Goal: Task Accomplishment & Management: Manage account settings

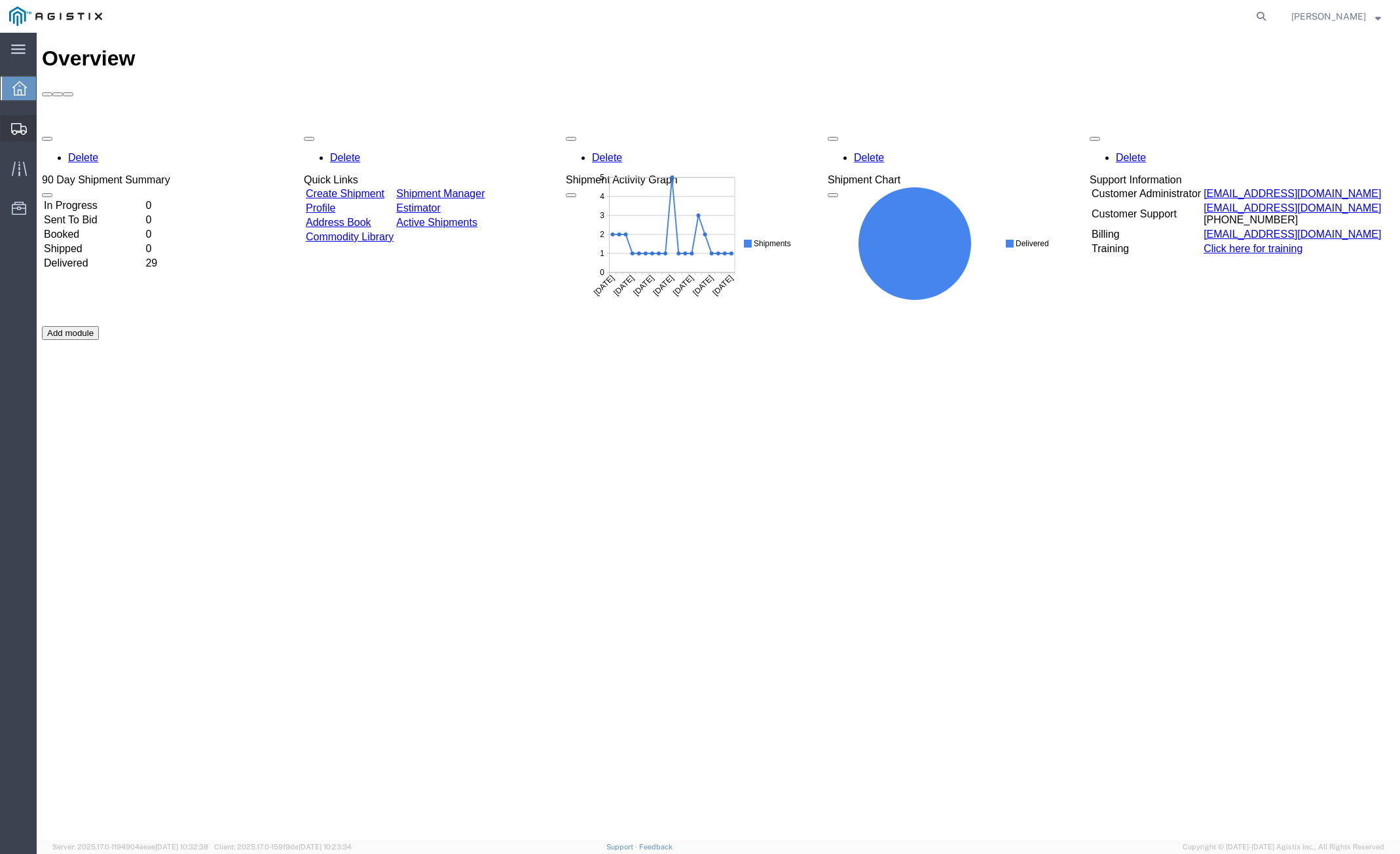
click at [0, 0] on span "Shipment Manager" at bounding box center [0, 0] width 0 height 0
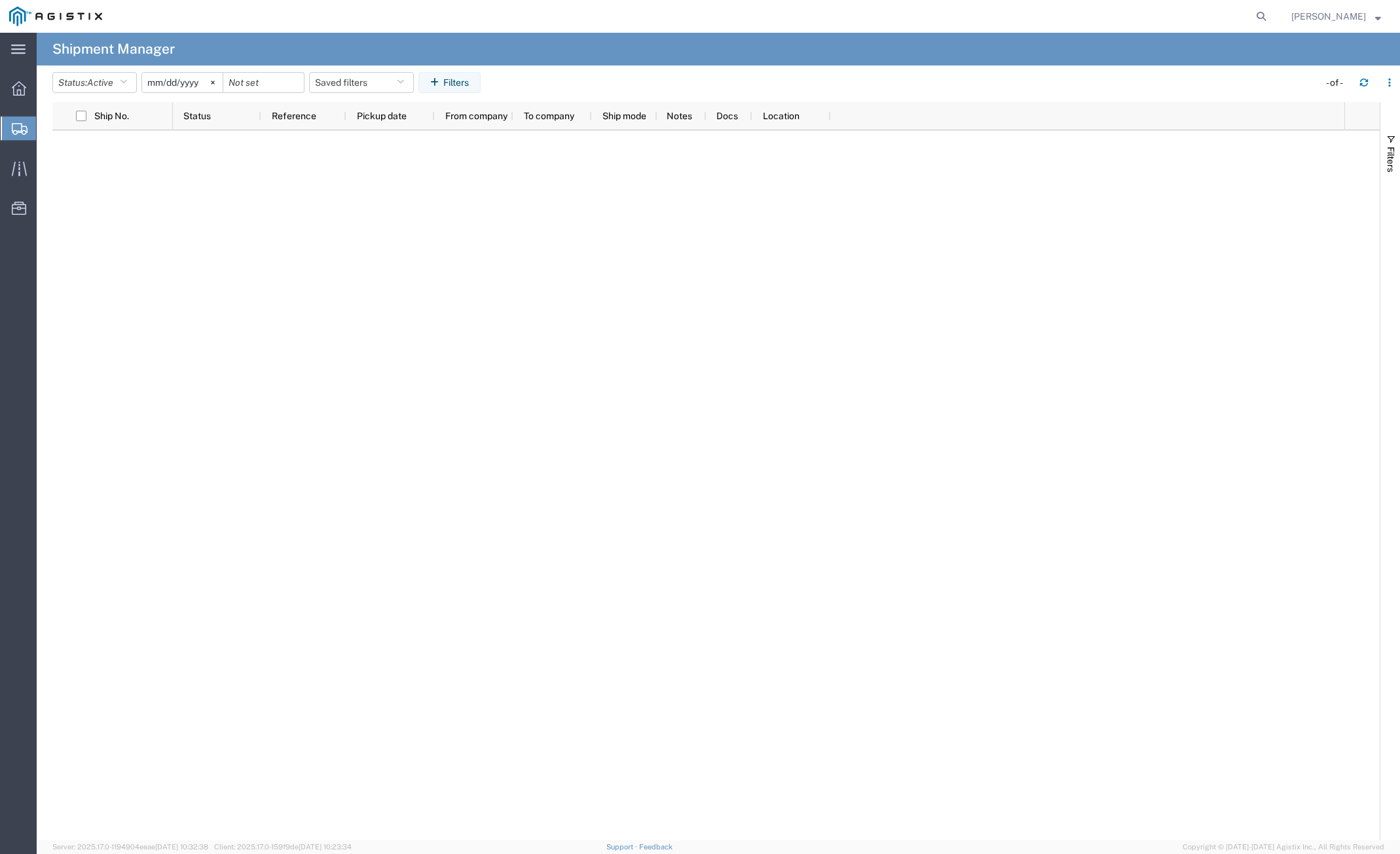
click at [116, 93] on agx-table-filter "Status: Active Active All Approved Booked Canceled Delivered Denied New On Hold…" at bounding box center [268, 83] width 433 height 21
click at [121, 76] on button "Status: Active" at bounding box center [94, 83] width 84 height 21
click at [102, 159] on span "All" at bounding box center [129, 151] width 153 height 20
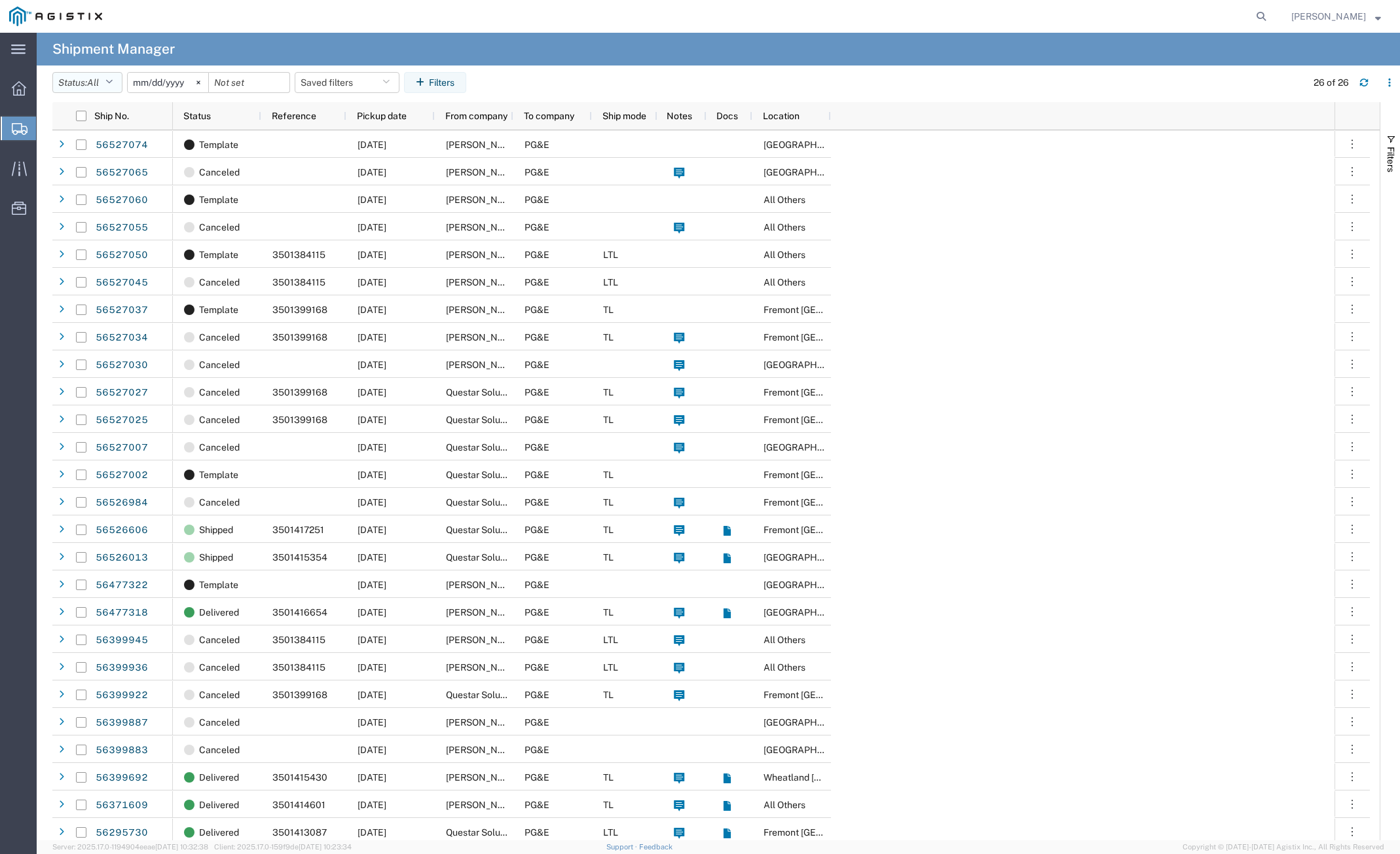
click at [113, 78] on icon "button" at bounding box center [109, 83] width 7 height 9
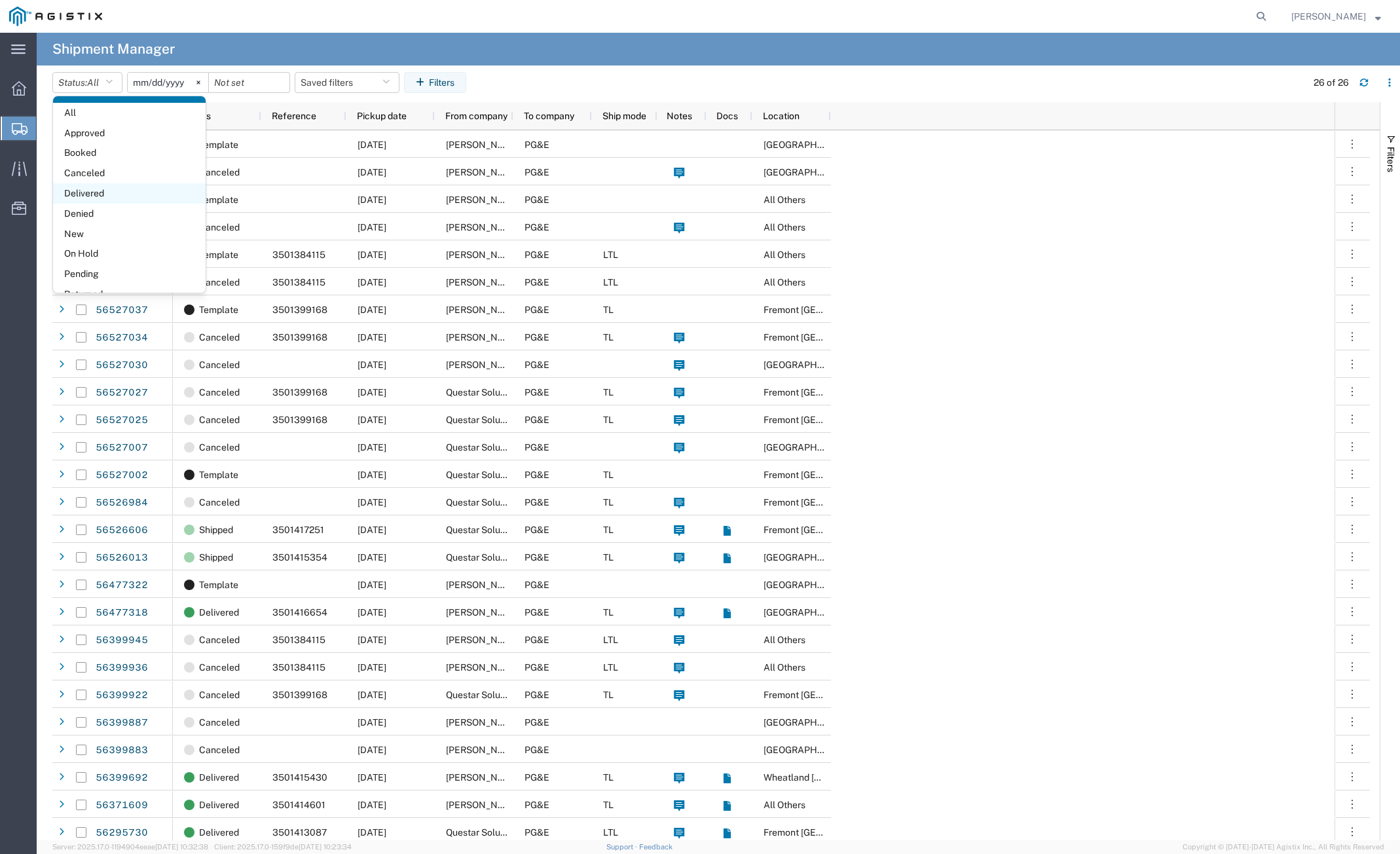
scroll to position [76, 0]
click at [130, 278] on span "Shipped" at bounding box center [129, 276] width 153 height 20
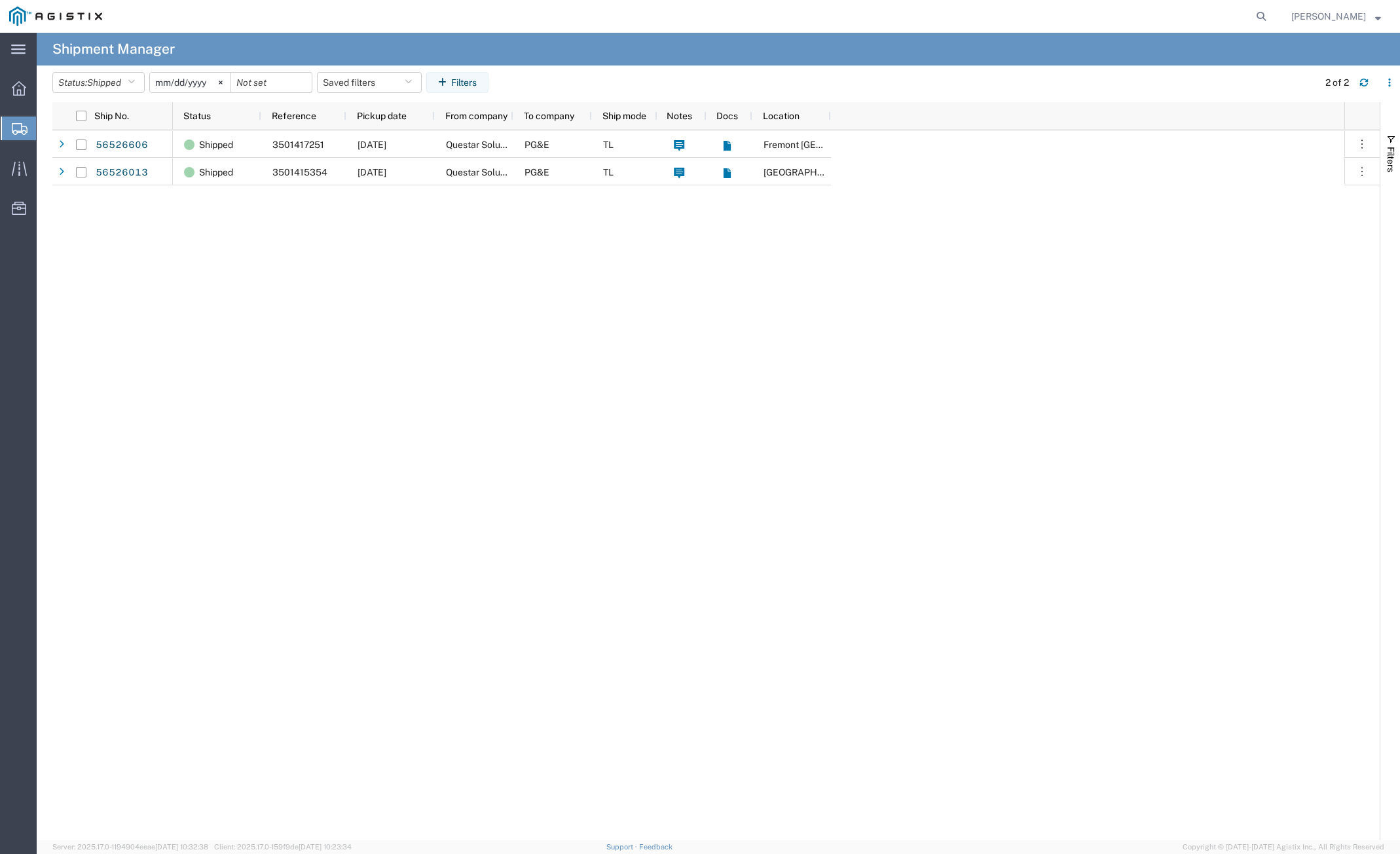
drag, startPoint x: 270, startPoint y: 272, endPoint x: 245, endPoint y: 253, distance: 31.4
click at [270, 272] on div "Shipped 3501417251 [DATE] Questar Solutions LLC PG&E [PERSON_NAME] DC Shipped 3…" at bounding box center [758, 485] width 1171 height 709
drag, startPoint x: 230, startPoint y: 240, endPoint x: 234, endPoint y: 219, distance: 21.4
click at [231, 240] on div "Shipped 3501417251 [DATE] Questar Solutions LLC PG&E [PERSON_NAME] DC Shipped 3…" at bounding box center [758, 485] width 1171 height 709
click at [229, 83] on svg-icon at bounding box center [221, 83] width 19 height 19
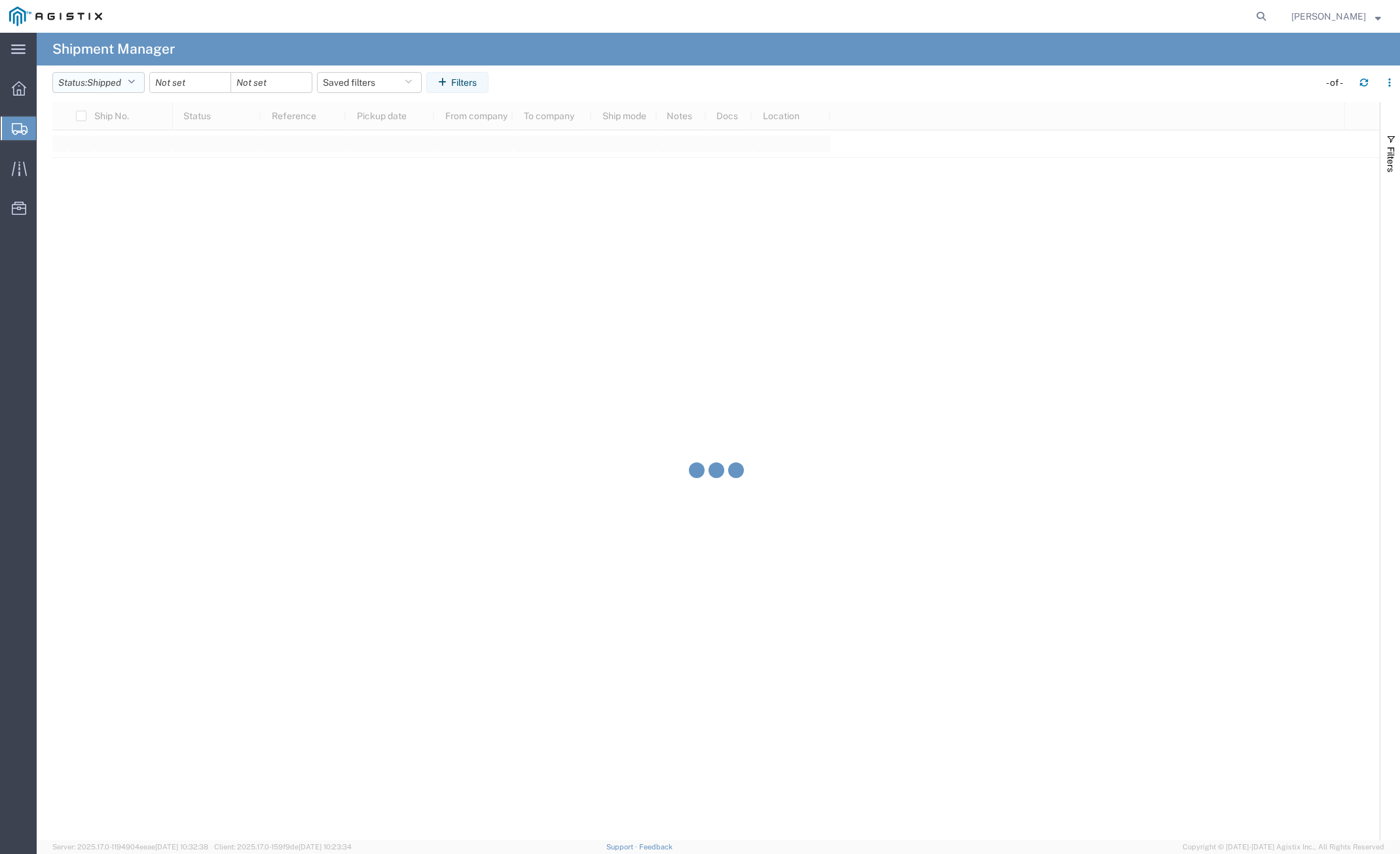
click at [142, 85] on button "Status: Shipped" at bounding box center [98, 83] width 92 height 21
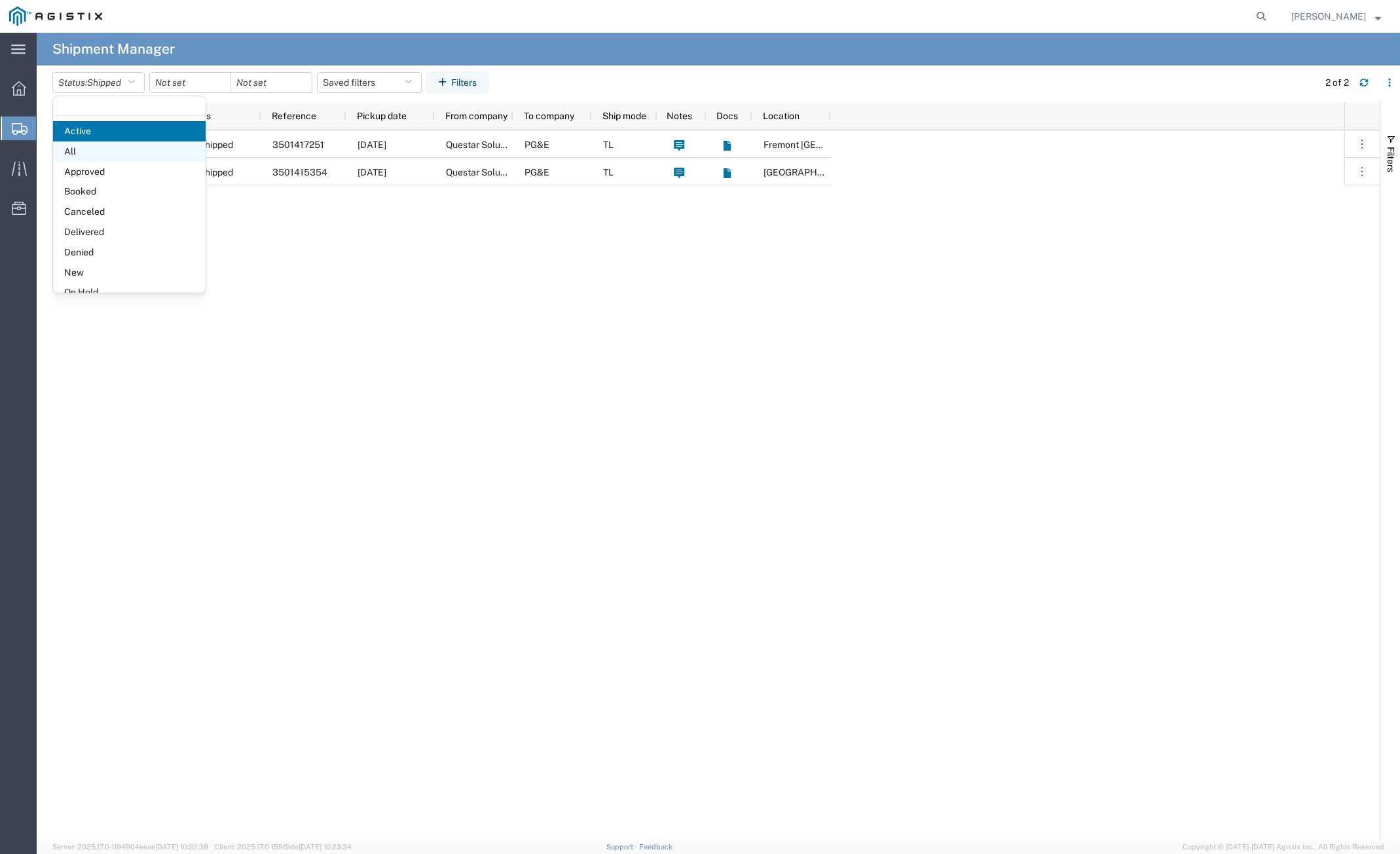
click at [117, 156] on span "All" at bounding box center [129, 151] width 153 height 20
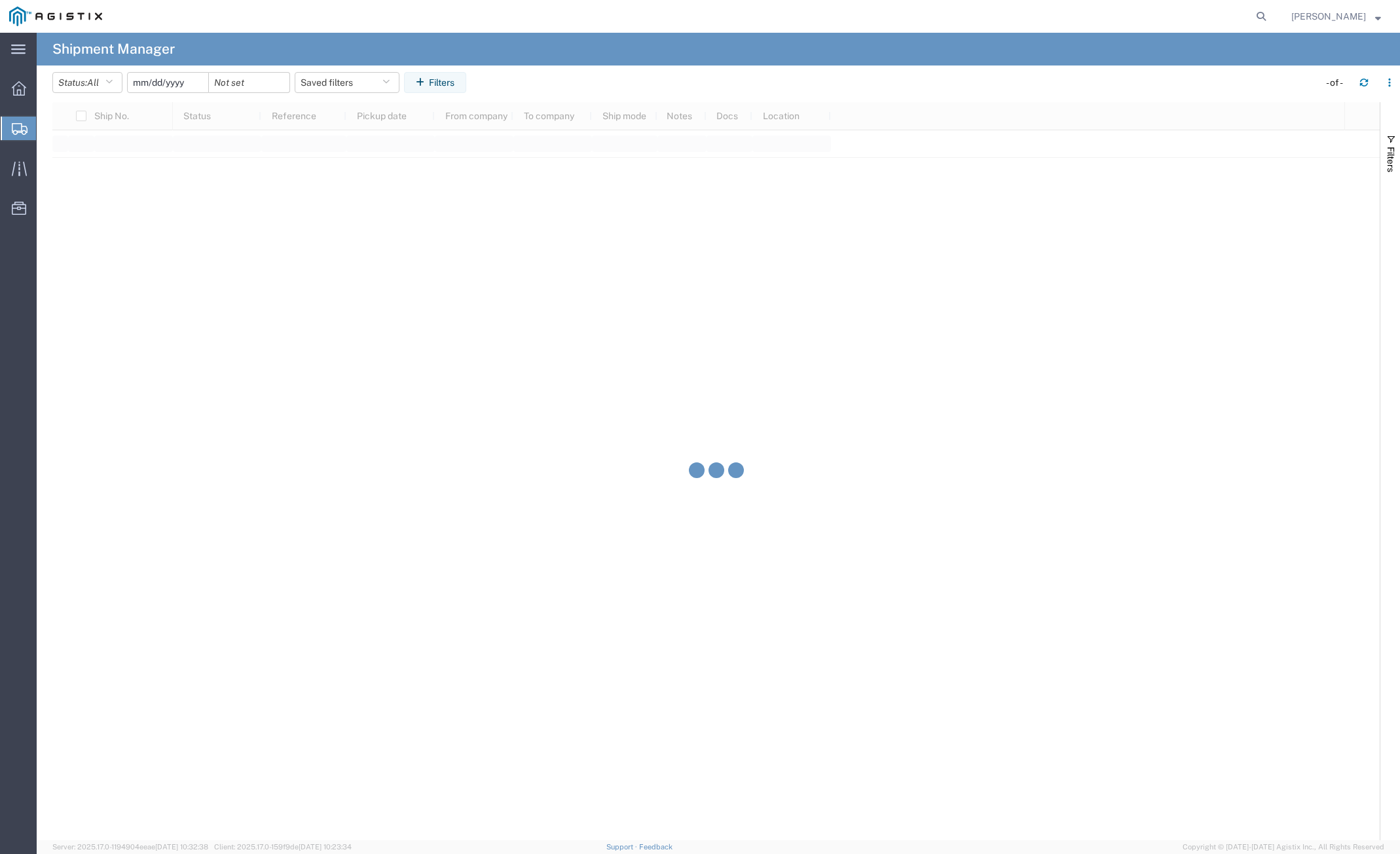
click at [189, 84] on input "date" at bounding box center [168, 83] width 80 height 19
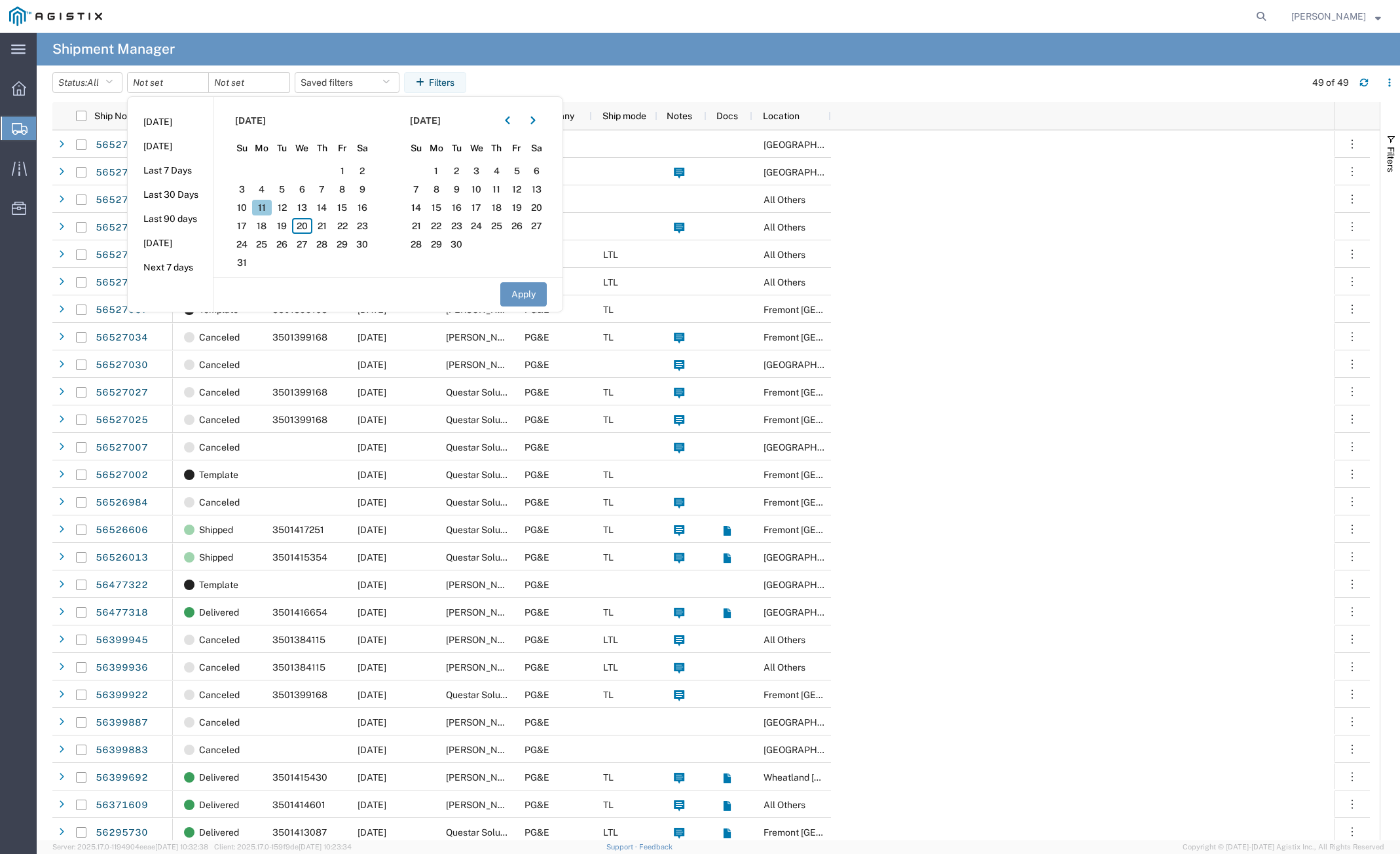
click at [257, 209] on span "11" at bounding box center [262, 207] width 20 height 16
click at [348, 207] on span "15" at bounding box center [341, 207] width 20 height 16
click at [537, 291] on button "Apply" at bounding box center [523, 294] width 46 height 25
type input "[DATE]"
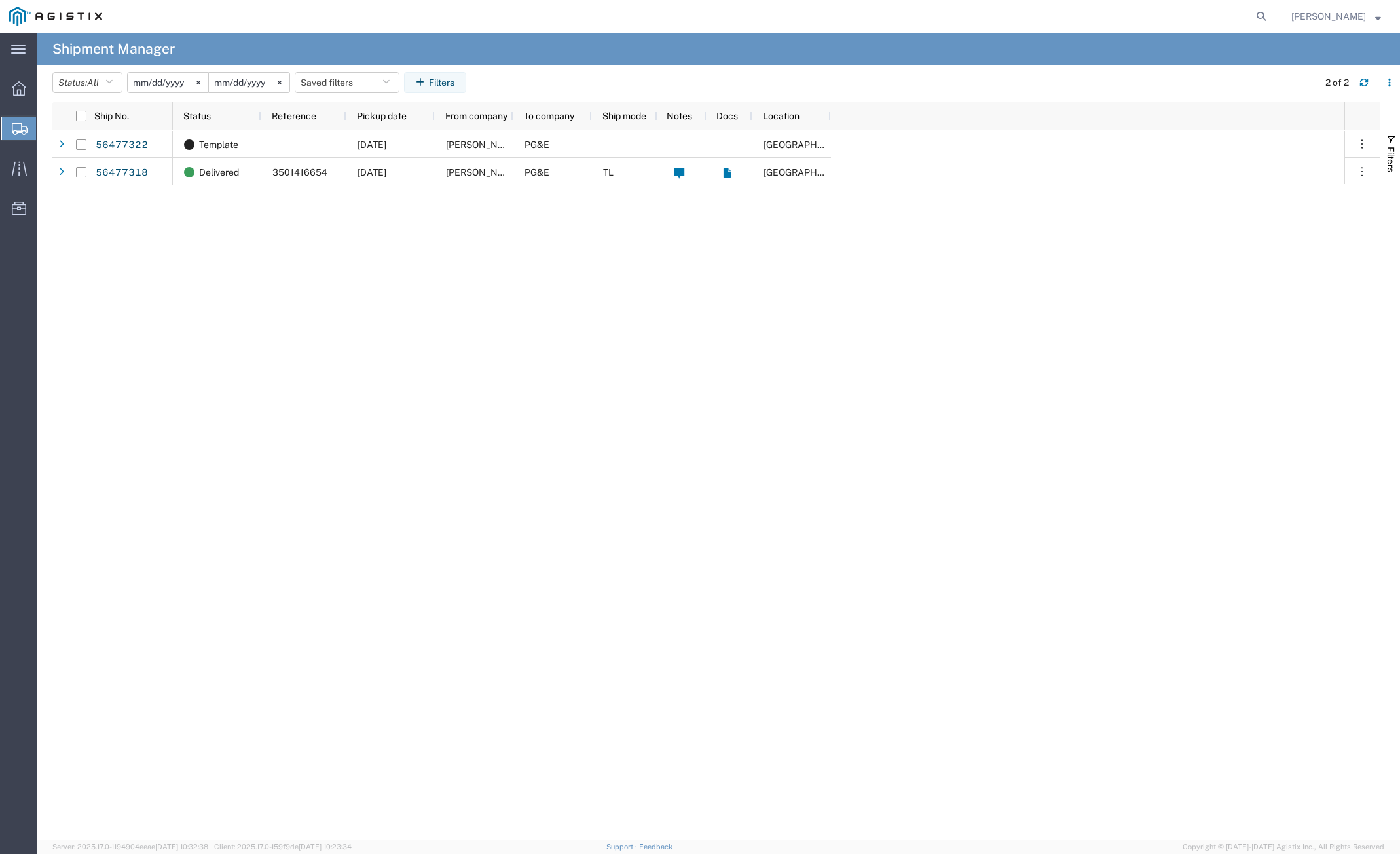
click at [88, 259] on div "56477322 56477318 Template [DATE] [PERSON_NAME] & [PERSON_NAME] Inc PG&E [GEOGR…" at bounding box center [715, 485] width 1327 height 709
click at [88, 88] on button "Status: All" at bounding box center [87, 83] width 70 height 21
click at [94, 148] on span "All" at bounding box center [129, 151] width 153 height 20
click at [174, 84] on input "[DATE]" at bounding box center [168, 83] width 80 height 19
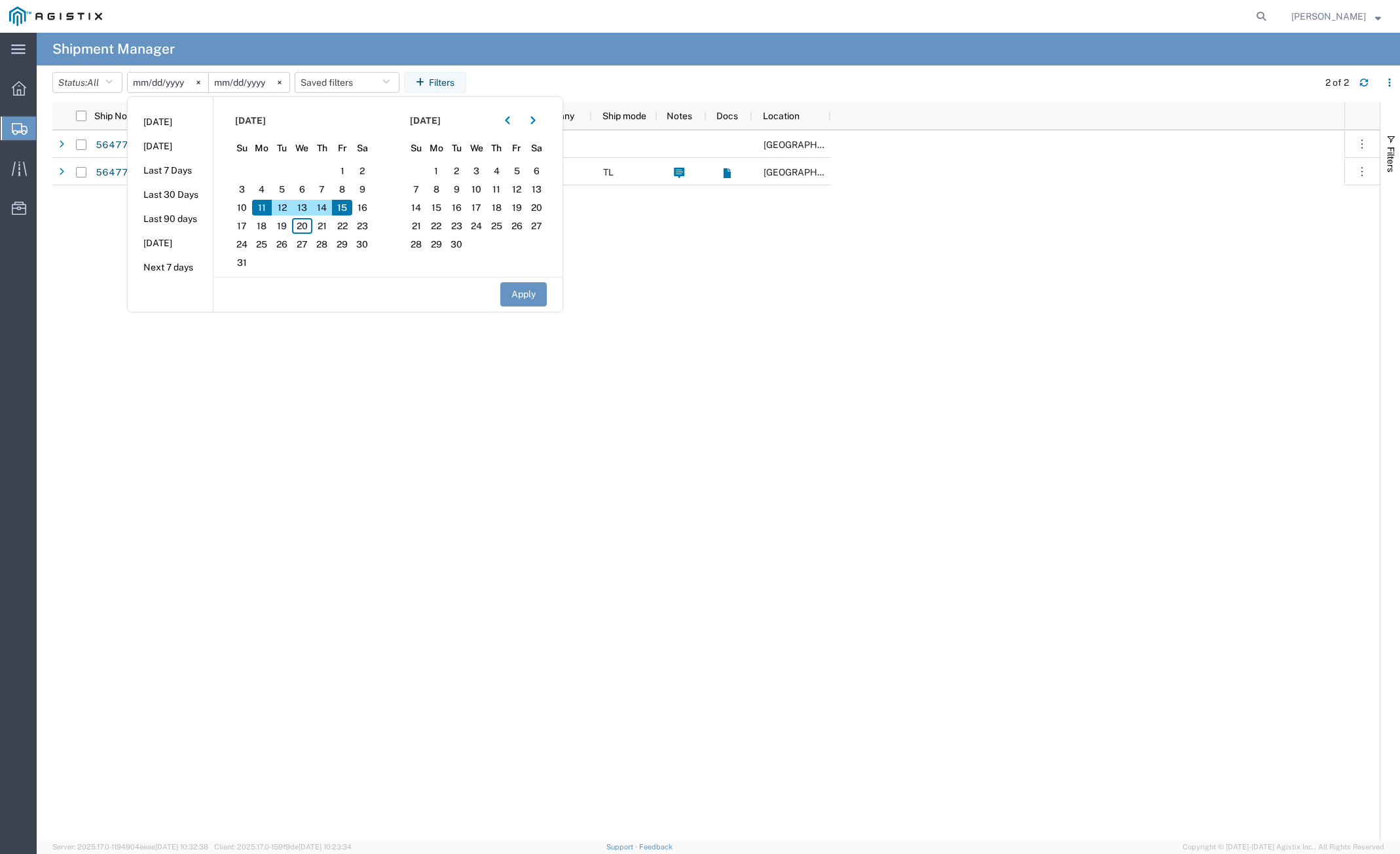
click at [265, 211] on span "11" at bounding box center [262, 207] width 20 height 16
click at [304, 224] on span "20" at bounding box center [302, 226] width 20 height 16
click at [515, 294] on button "Apply" at bounding box center [523, 294] width 46 height 25
type input "[DATE]"
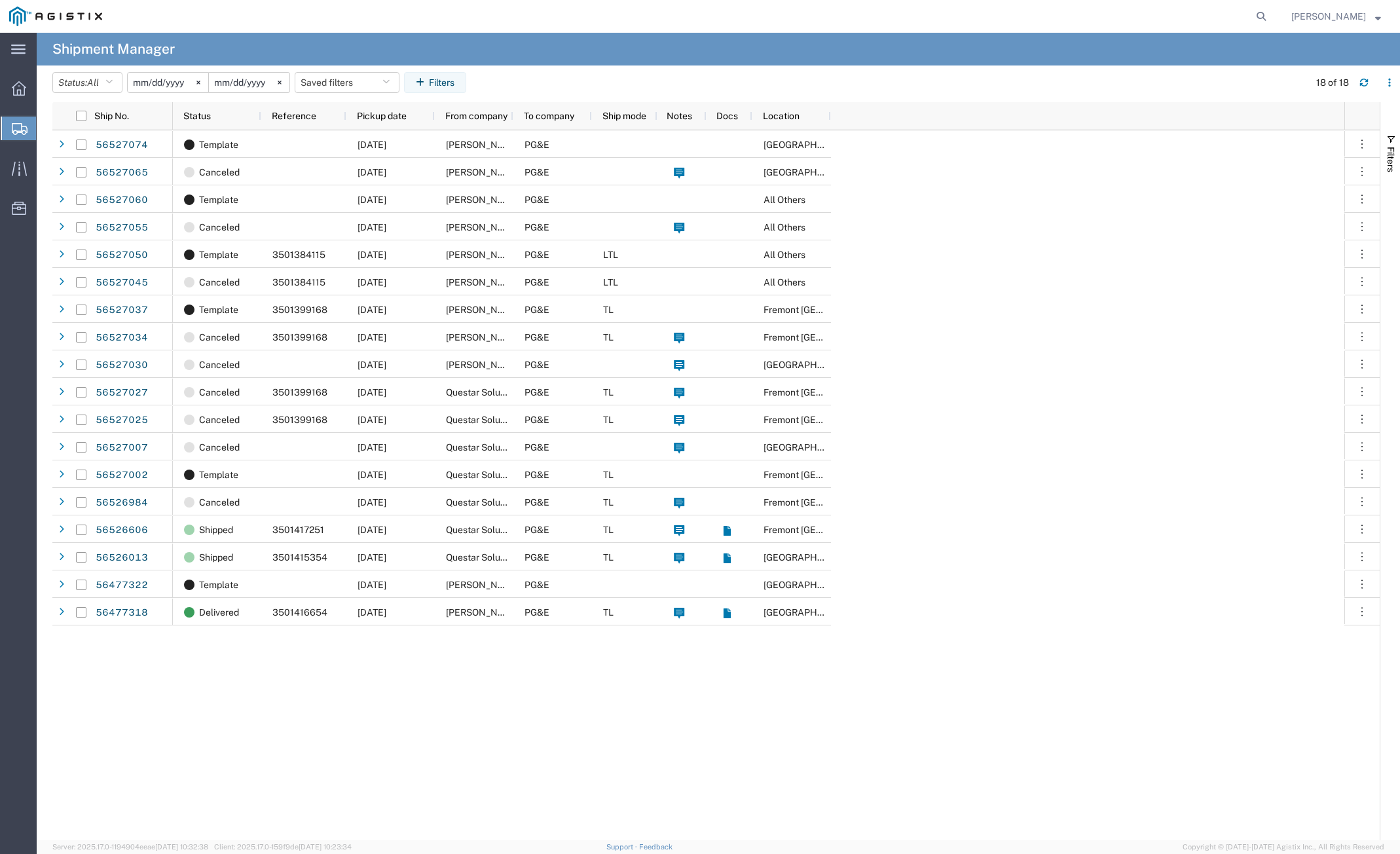
click at [166, 86] on input "[DATE]" at bounding box center [168, 83] width 80 height 19
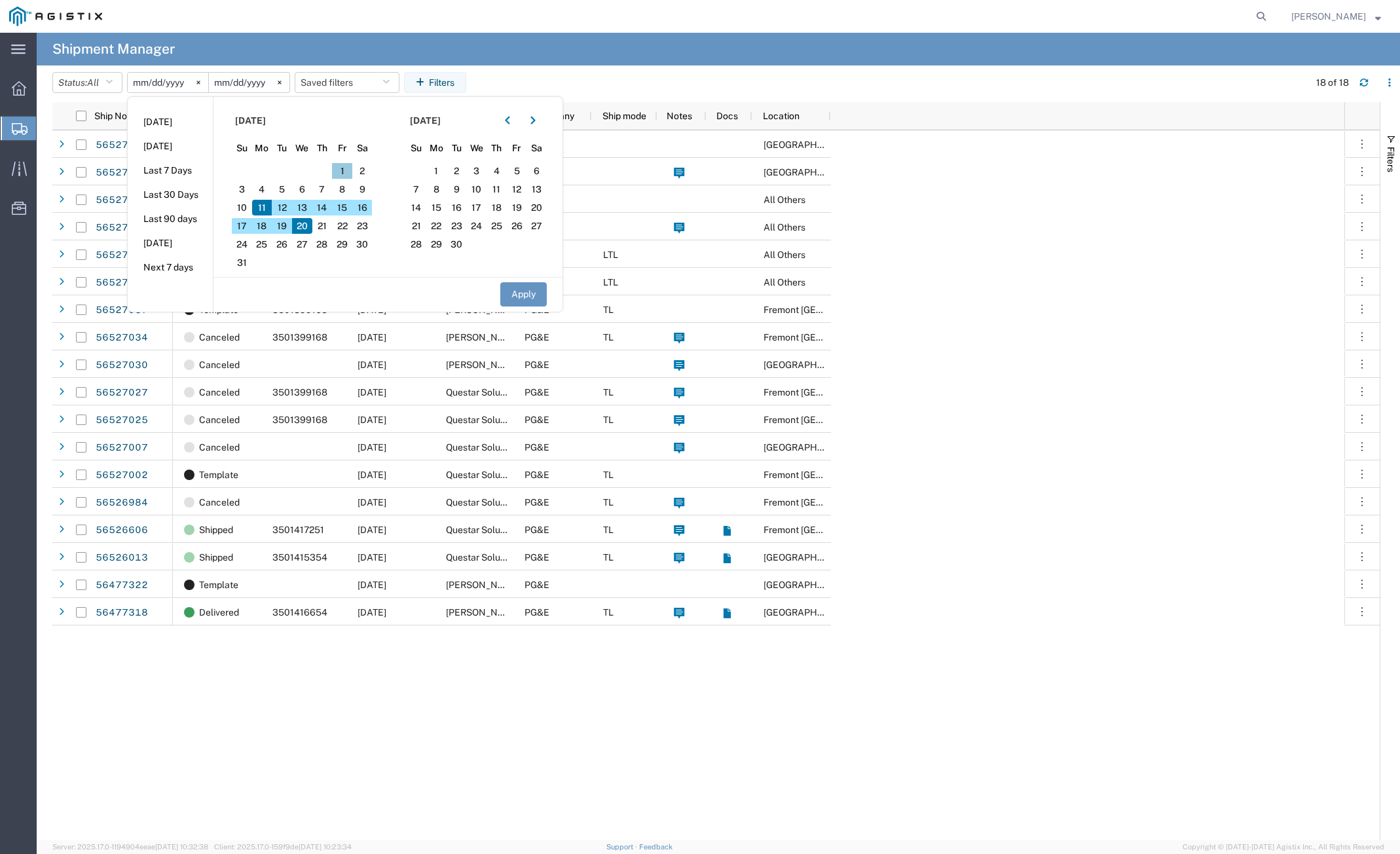
click at [345, 171] on span "1" at bounding box center [341, 171] width 20 height 16
click at [285, 207] on span "12" at bounding box center [282, 207] width 20 height 16
click at [525, 287] on button "Apply" at bounding box center [523, 294] width 46 height 25
type input "[DATE]"
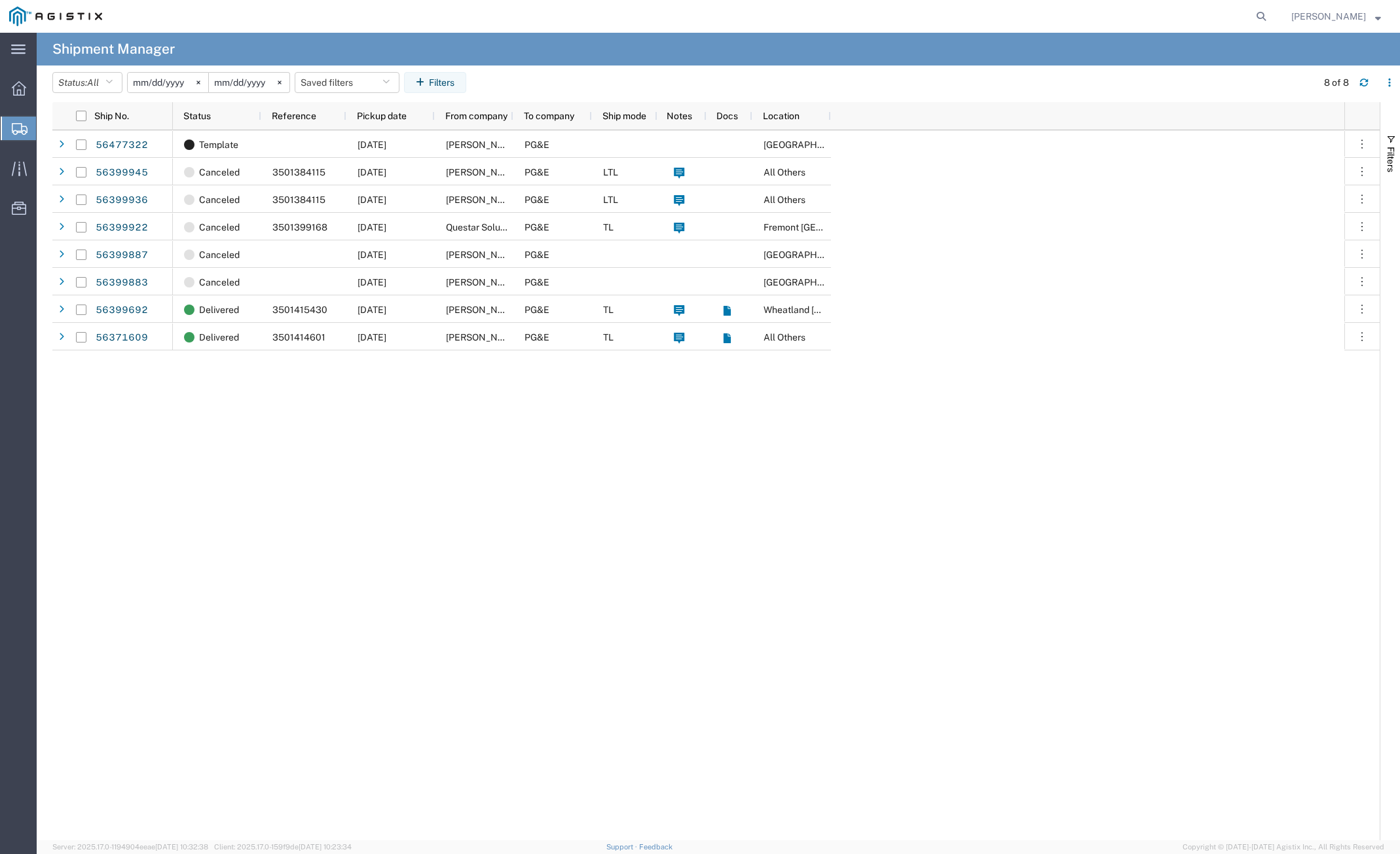
click at [369, 455] on div "Template [DATE] [PERSON_NAME] & [PERSON_NAME] Inc PG&E [GEOGRAPHIC_DATA] Cancel…" at bounding box center [758, 485] width 1171 height 709
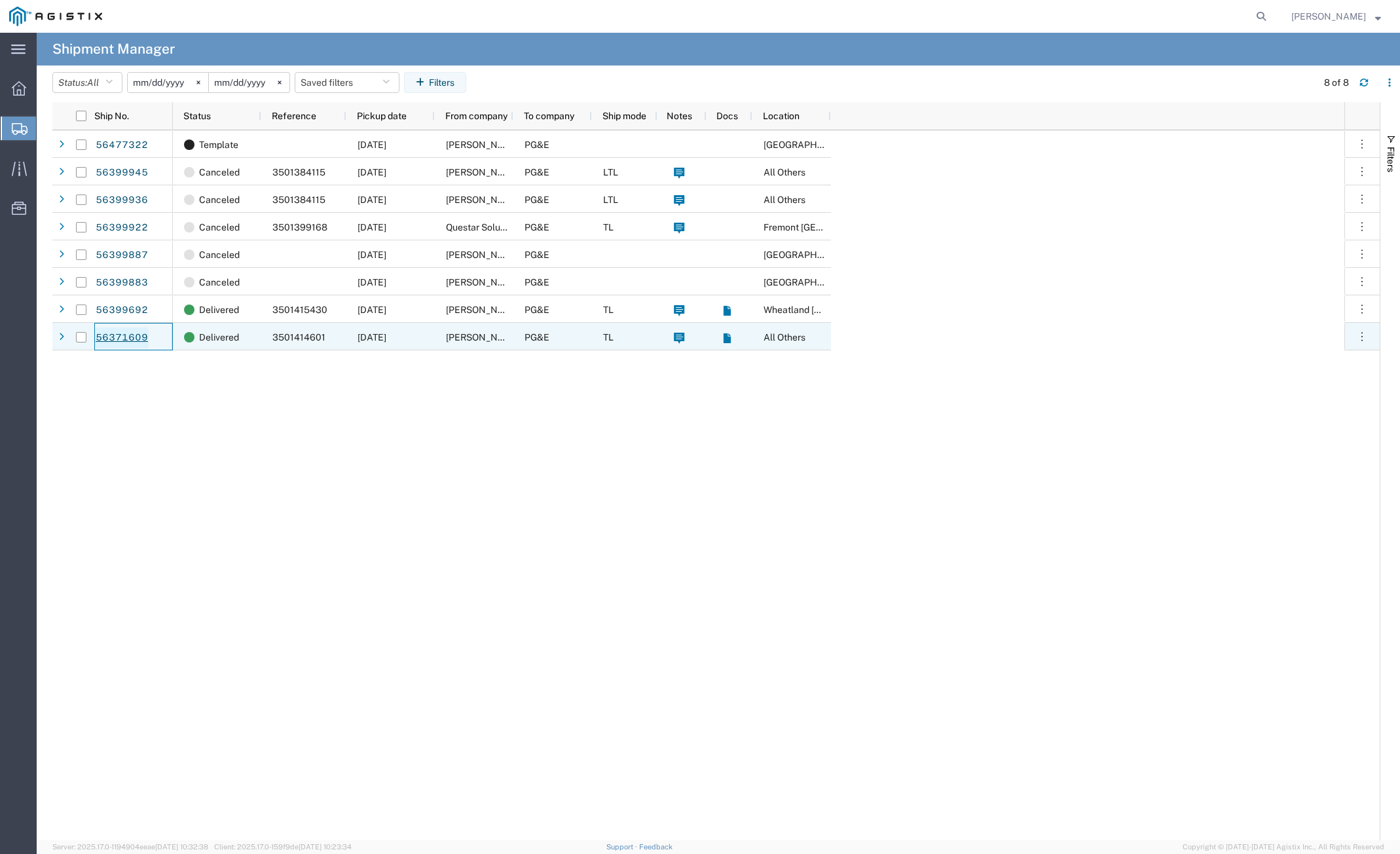
click at [134, 340] on link "56371609" at bounding box center [121, 338] width 54 height 21
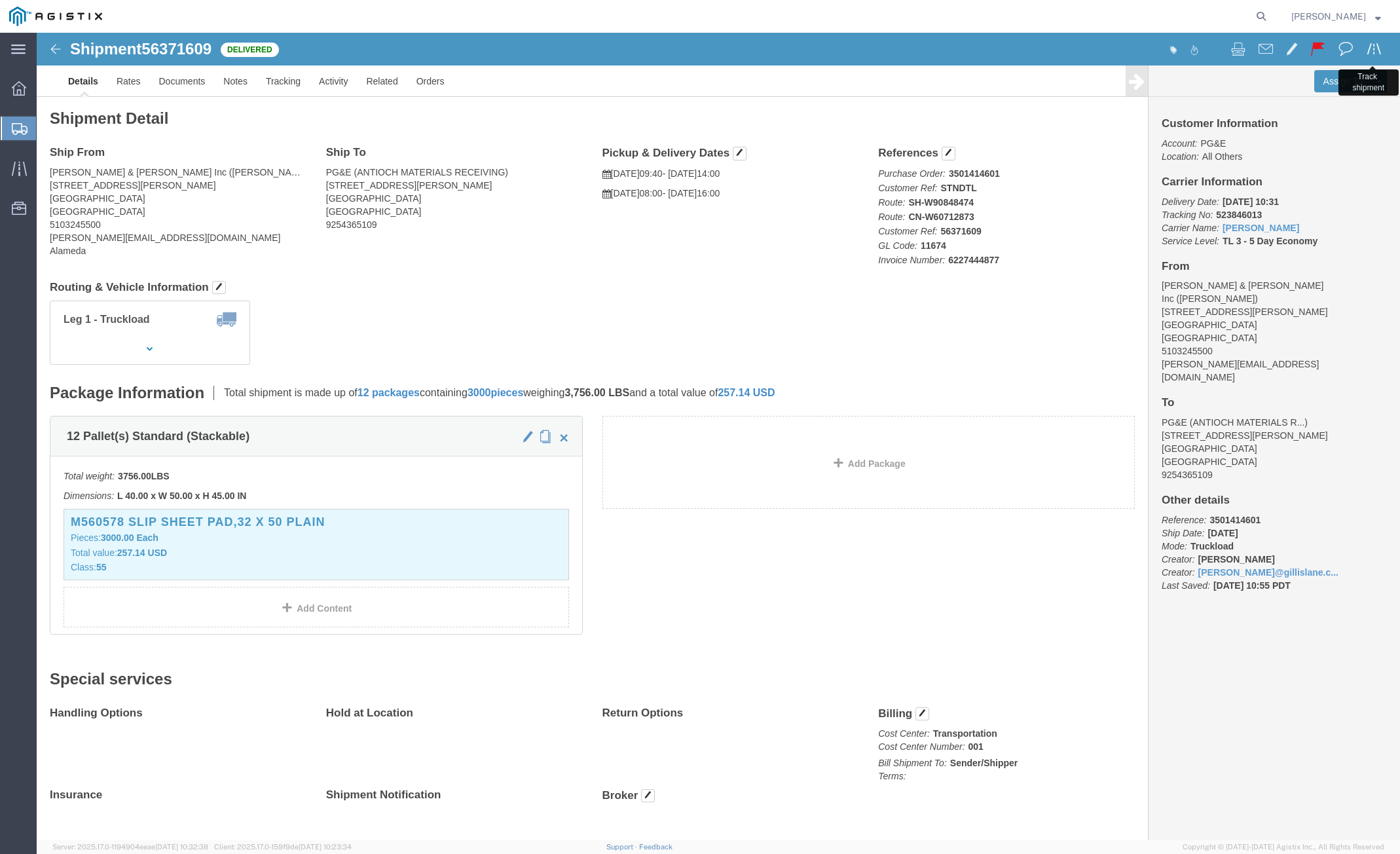
click span
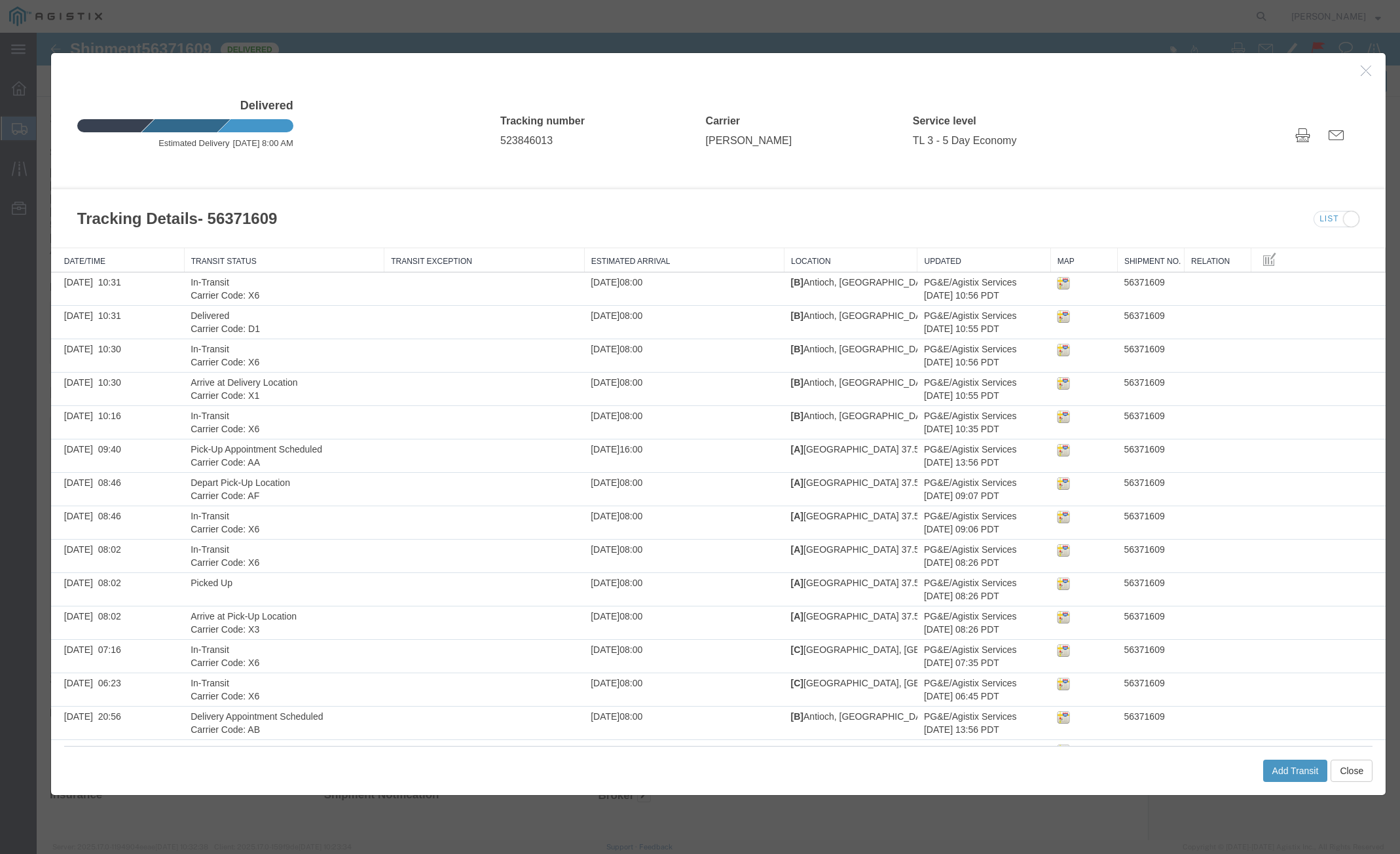
click li "Delivered Estimated Delivery [DATE] 8:00 AM"
click span
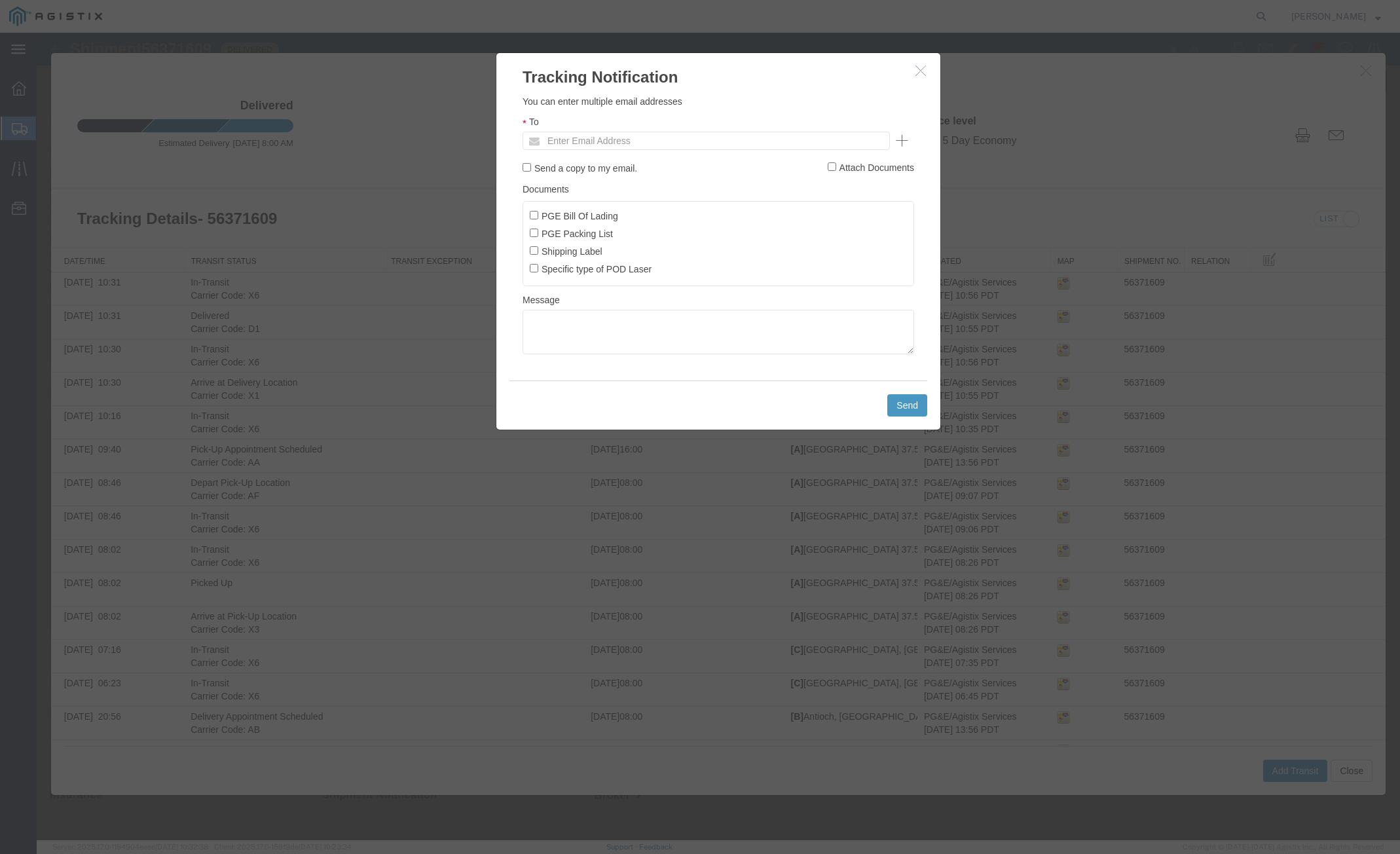
click div "You can enter multiple email addresses To Enter Email Address Send a copy to my…"
click input "text"
type input "[PERSON_NAME][EMAIL_ADDRESS][DOMAIN_NAME]"
click input "Specific type of POD Laser"
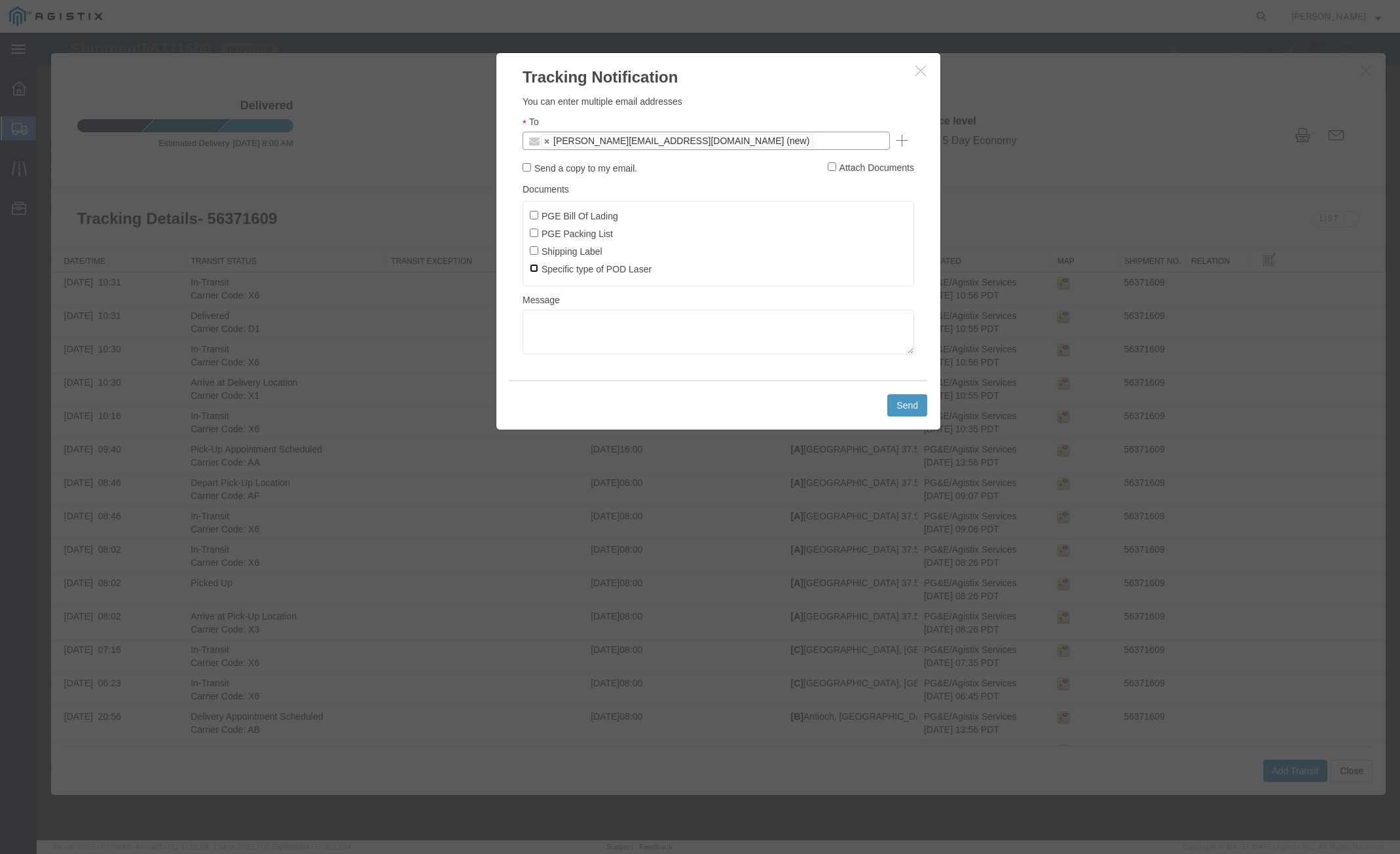
checkbox input "true"
click button "Send"
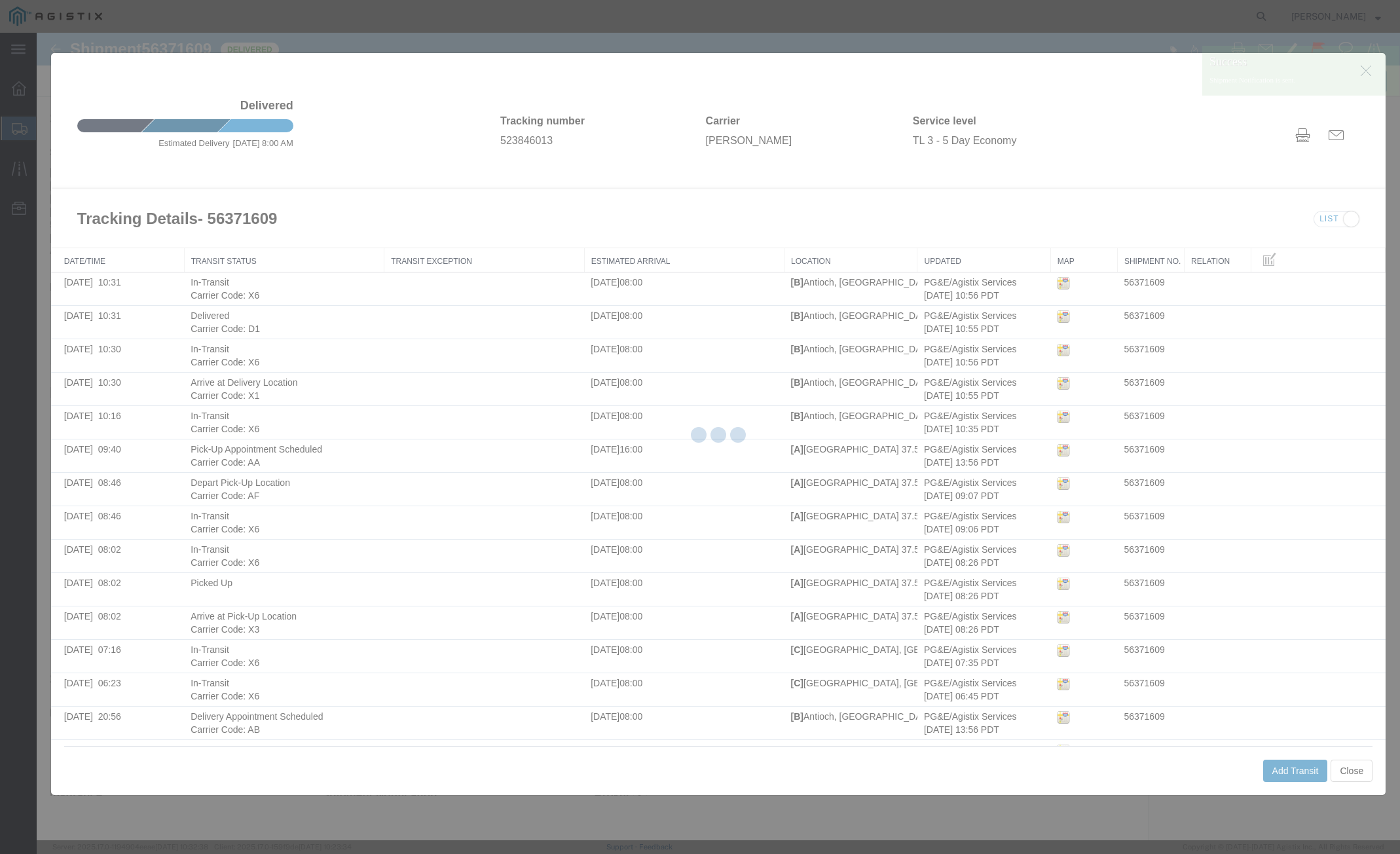
scroll to position [0, 0]
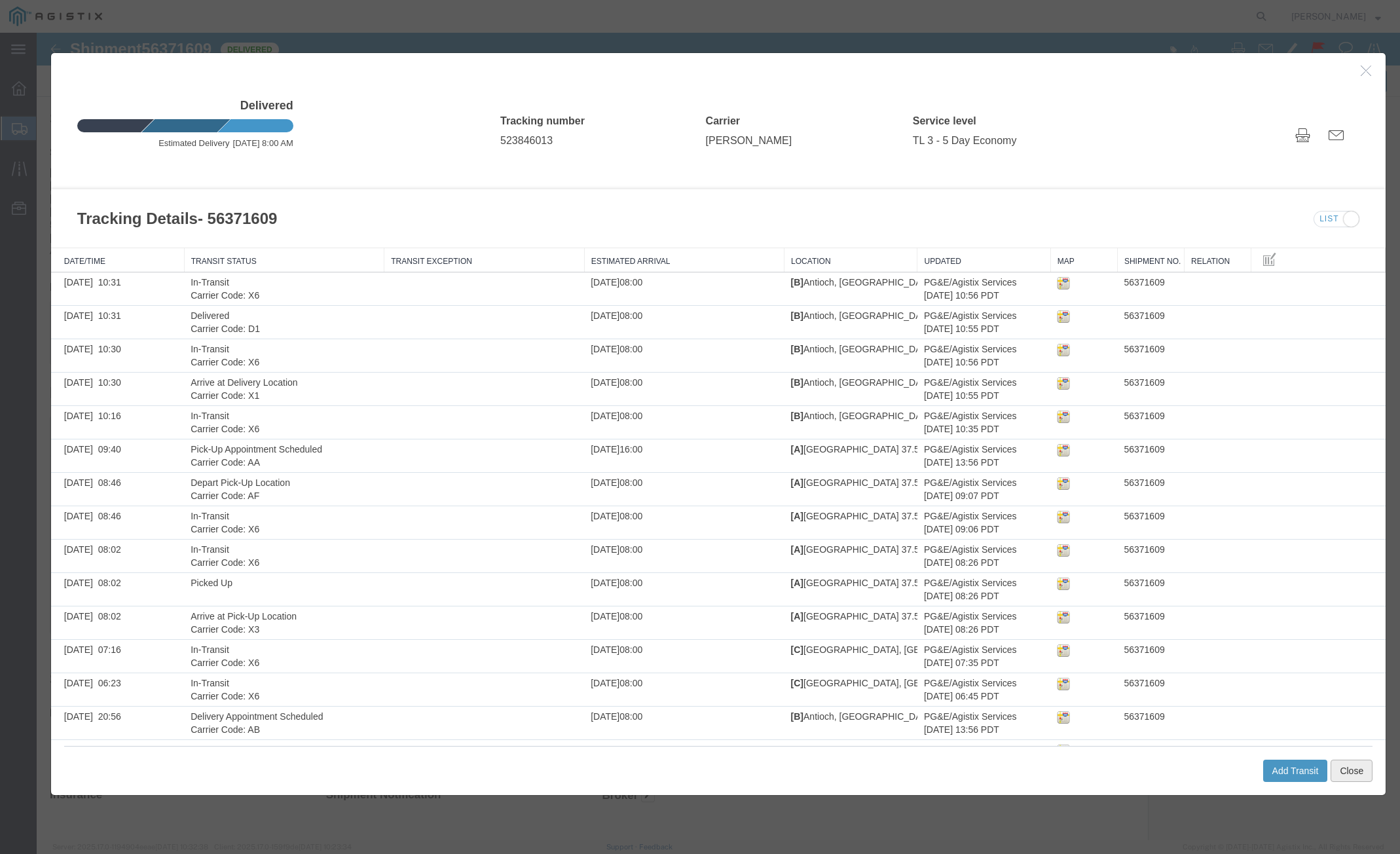
click button "Close"
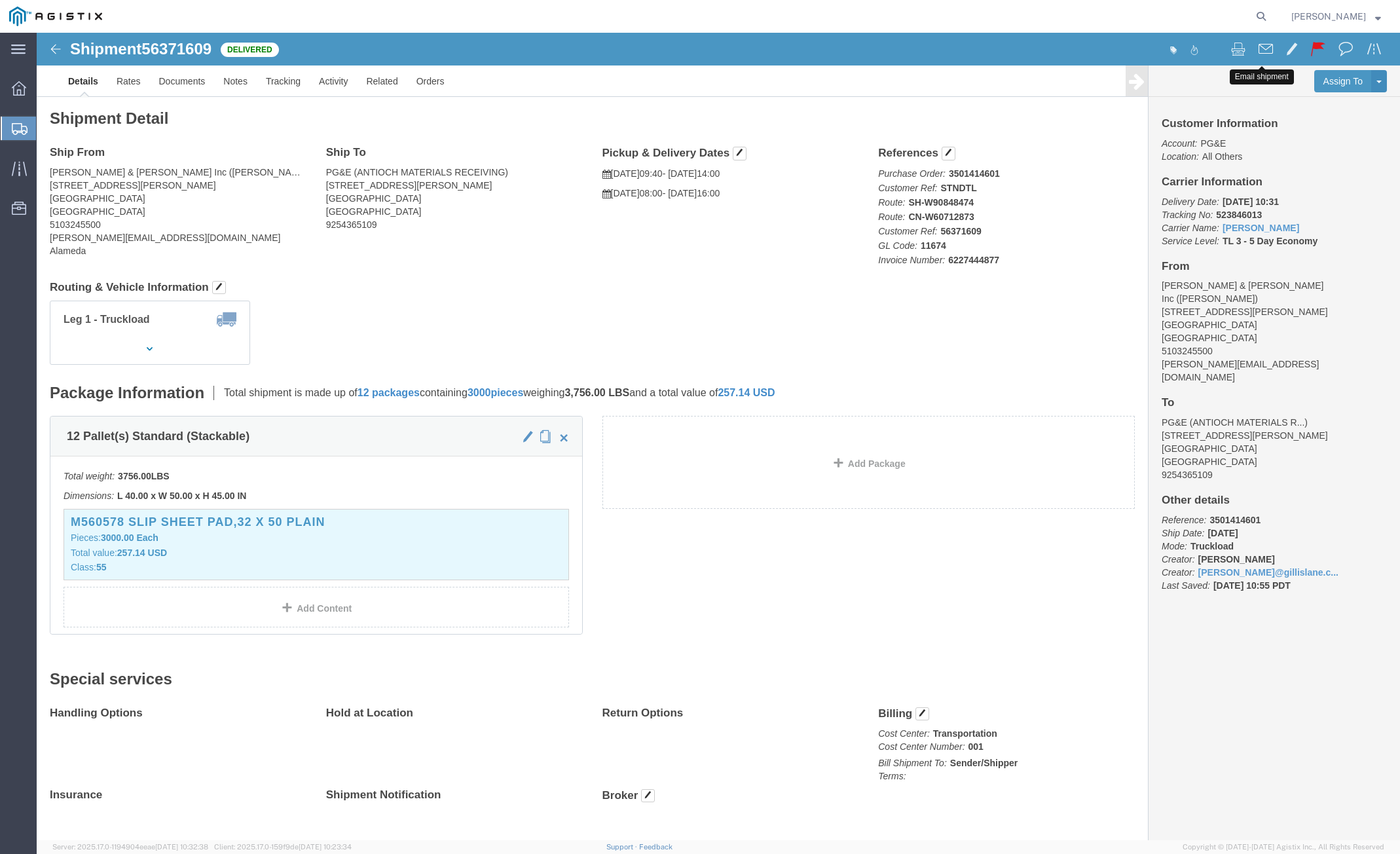
click span
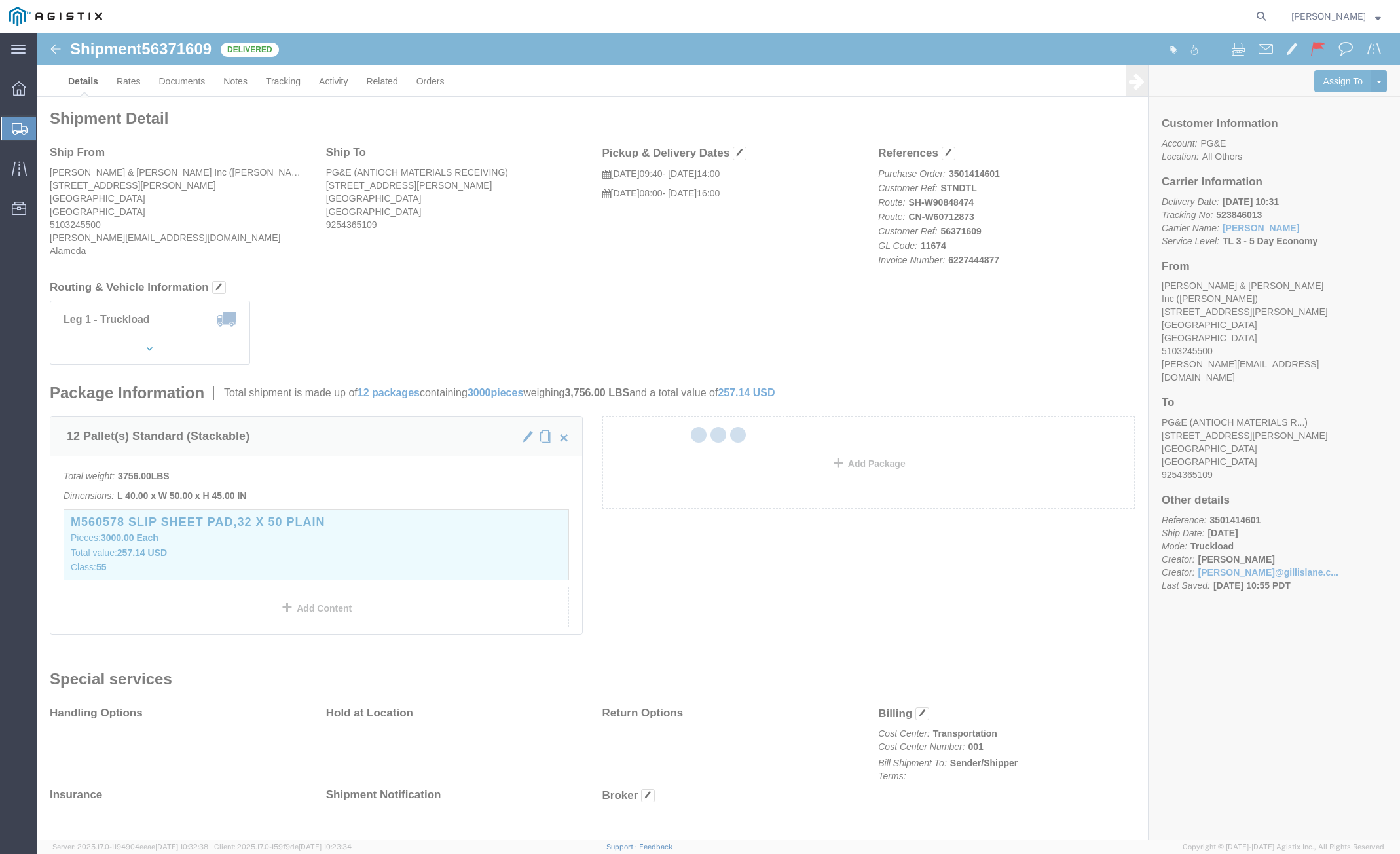
type input "Enter Email Address"
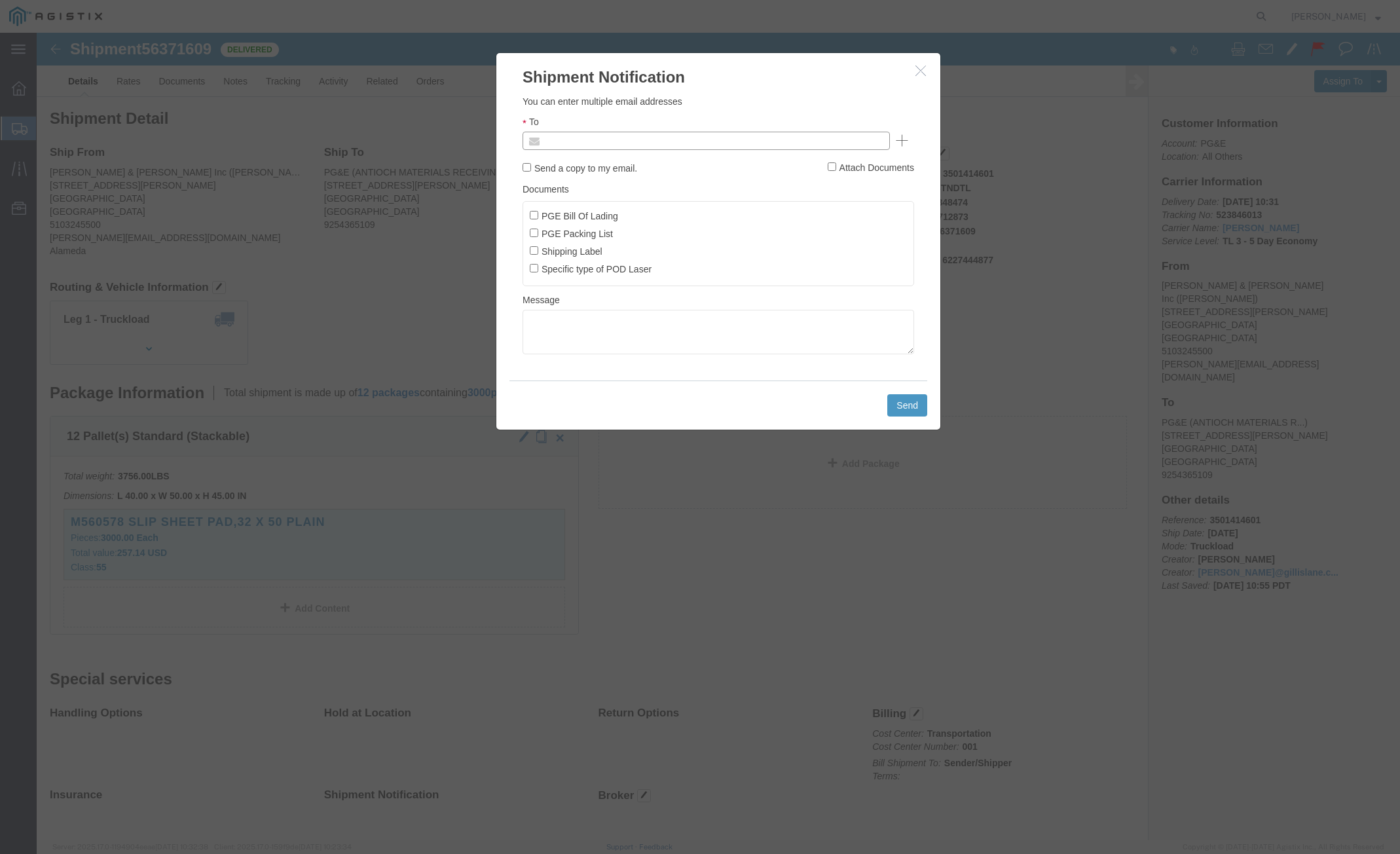
click input "text"
paste input "[EMAIL_ADDRESS][DOMAIN_NAME]"
type input "[EMAIL_ADDRESS][DOMAIN_NAME]"
click input "Specific type of POD Laser"
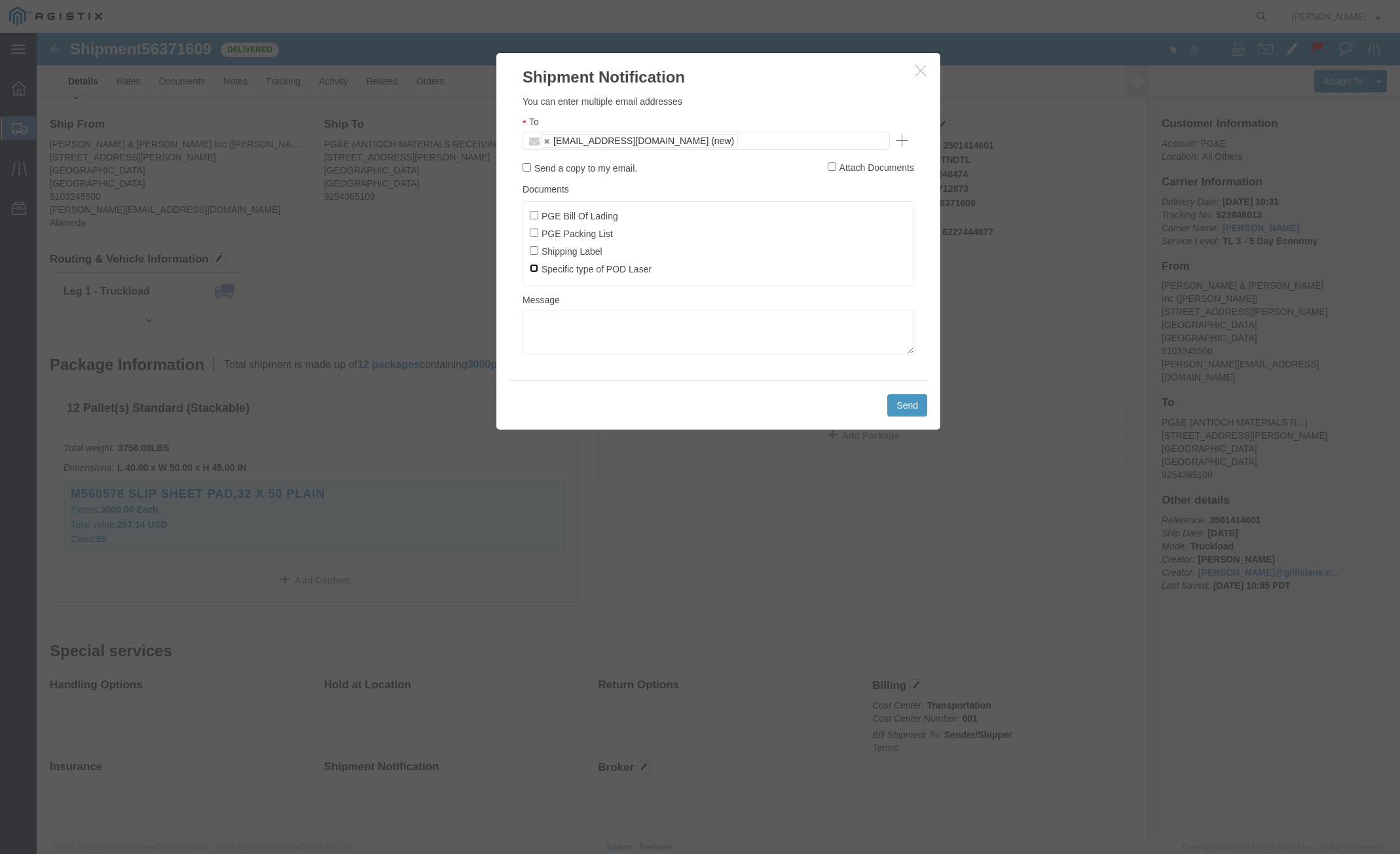
checkbox input "true"
click div "Send"
click button "Send"
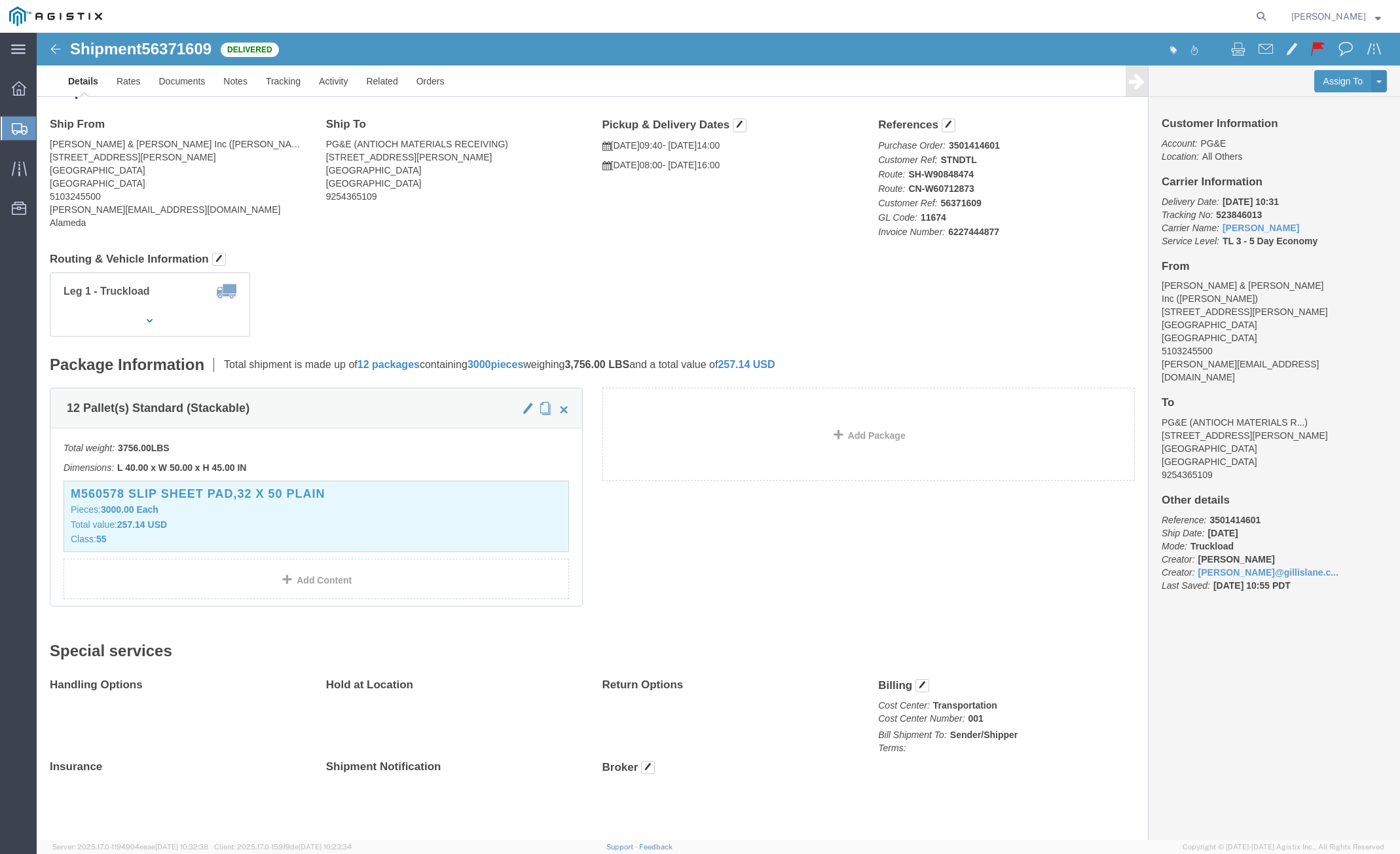
click img
